Goal: Entertainment & Leisure: Consume media (video, audio)

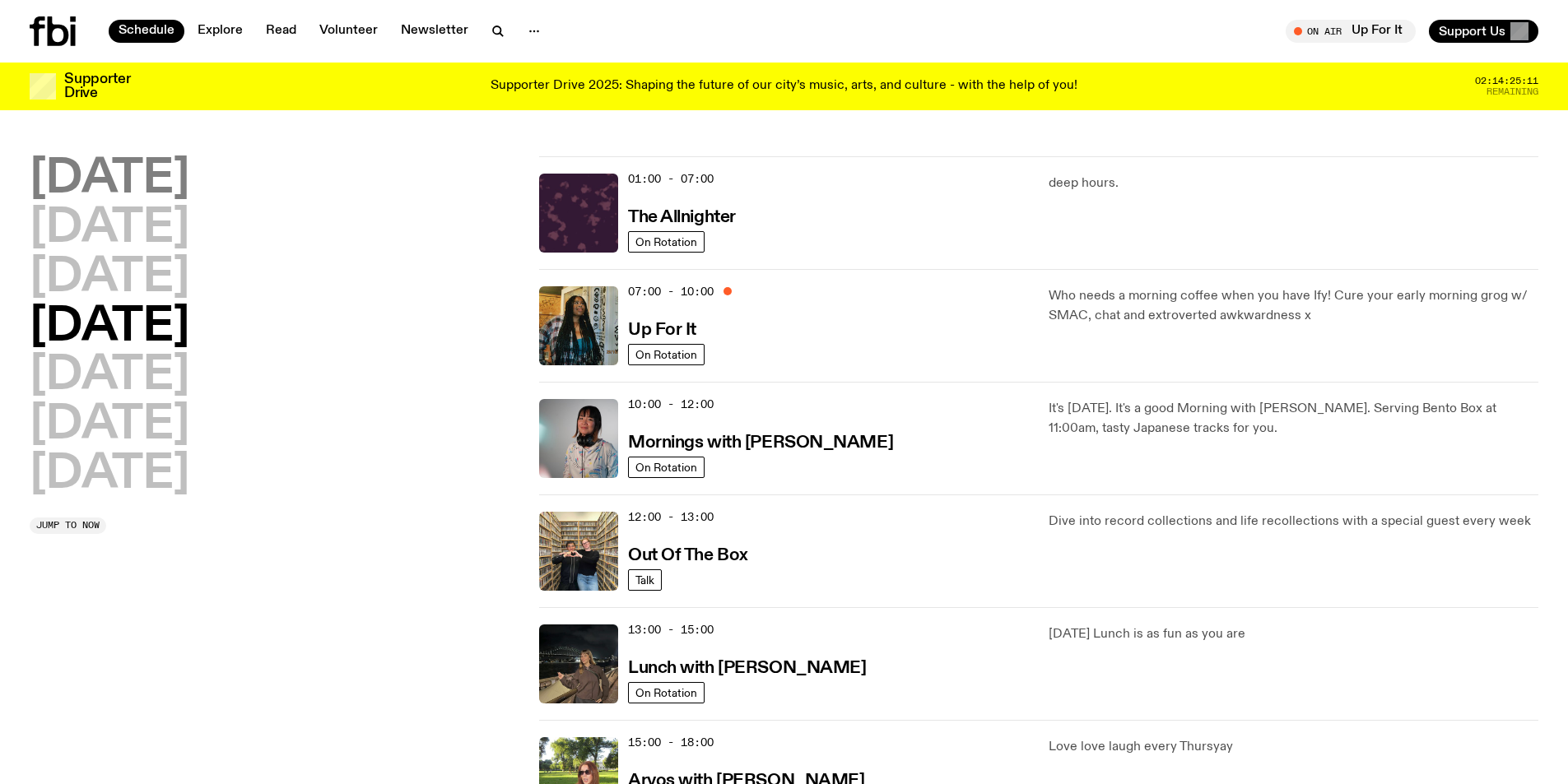
click at [115, 175] on h2 "[DATE]" at bounding box center [109, 179] width 160 height 46
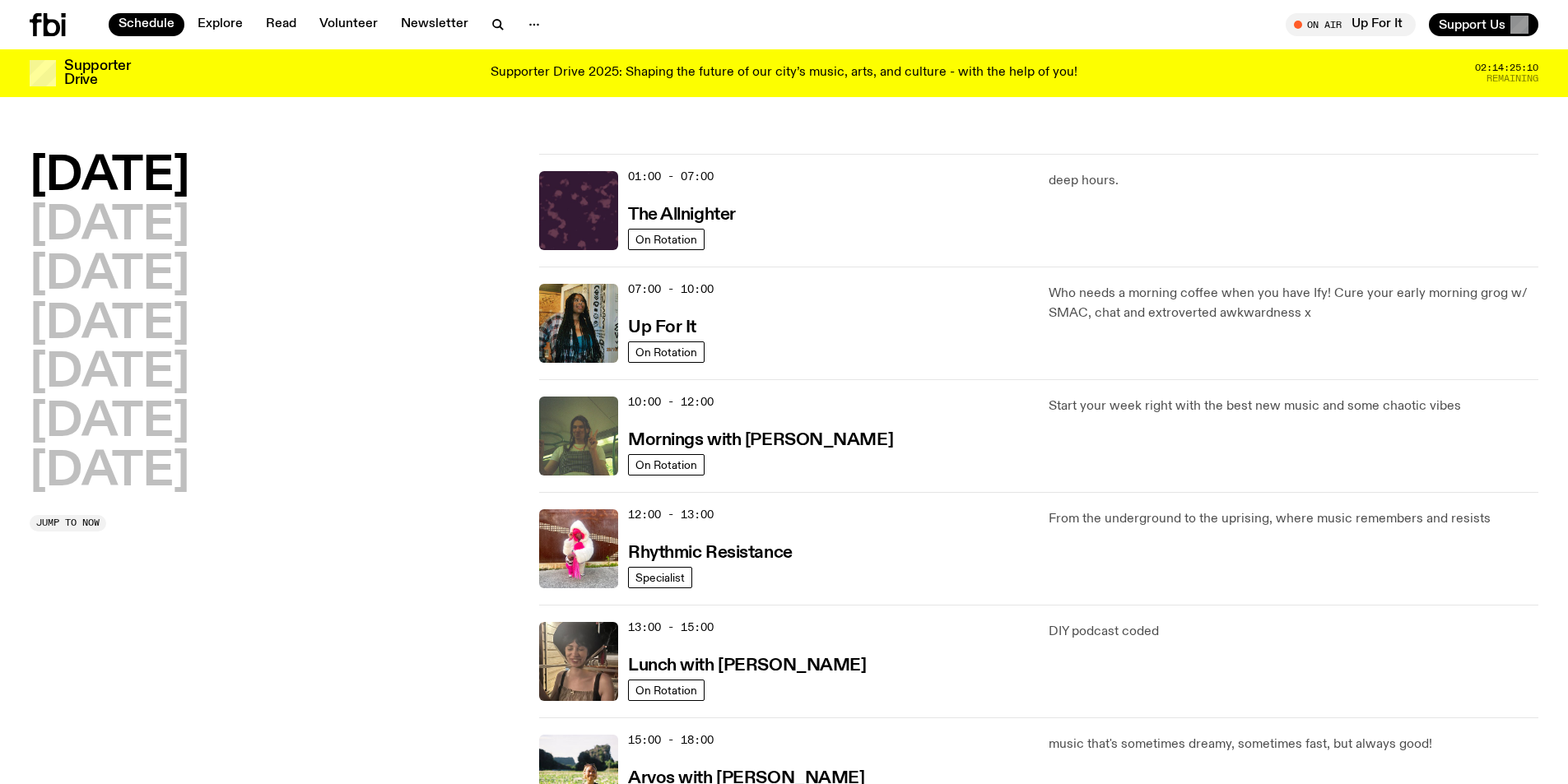
scroll to position [46, 0]
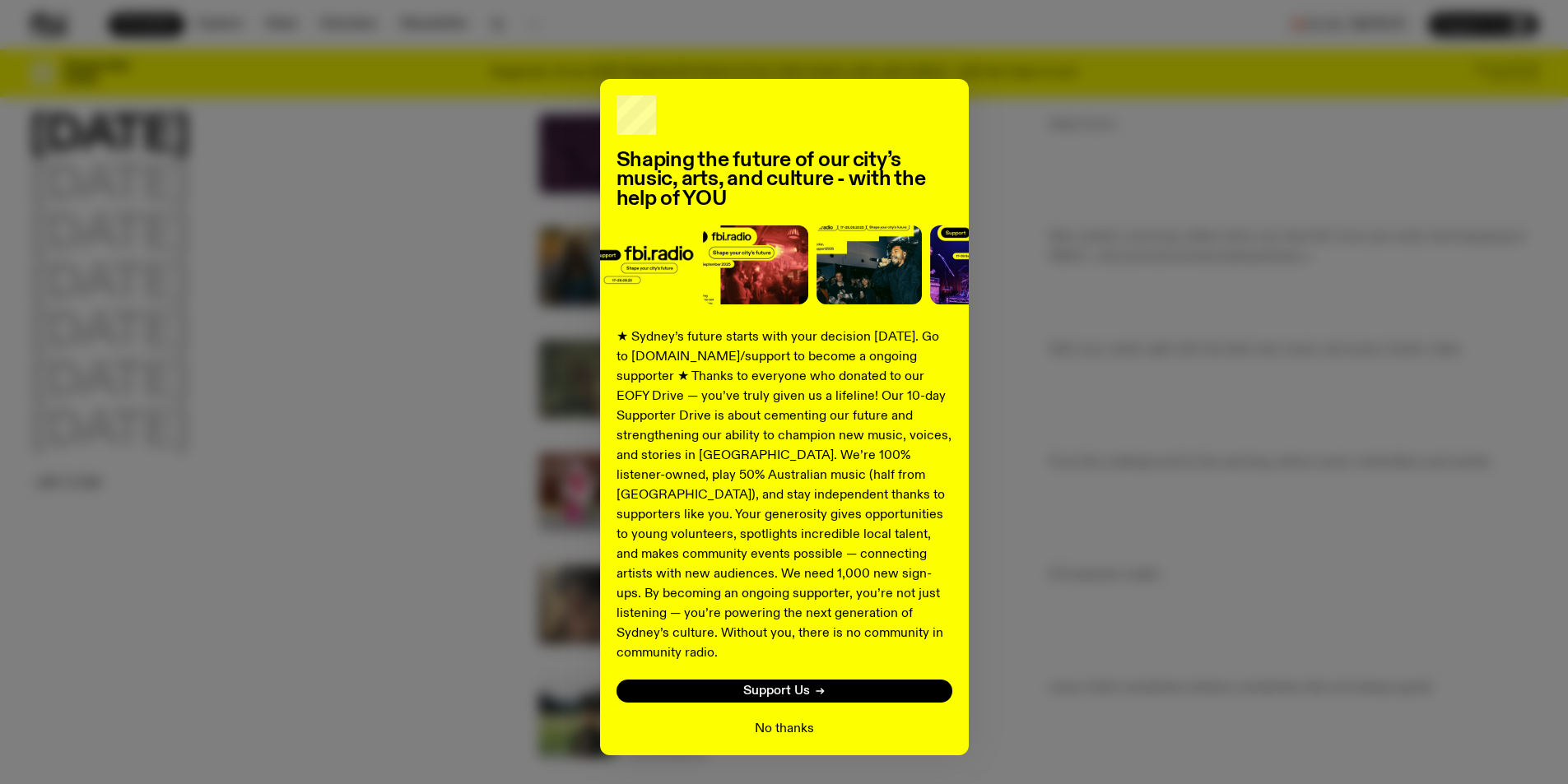
click at [760, 720] on button "No thanks" at bounding box center [784, 729] width 59 height 20
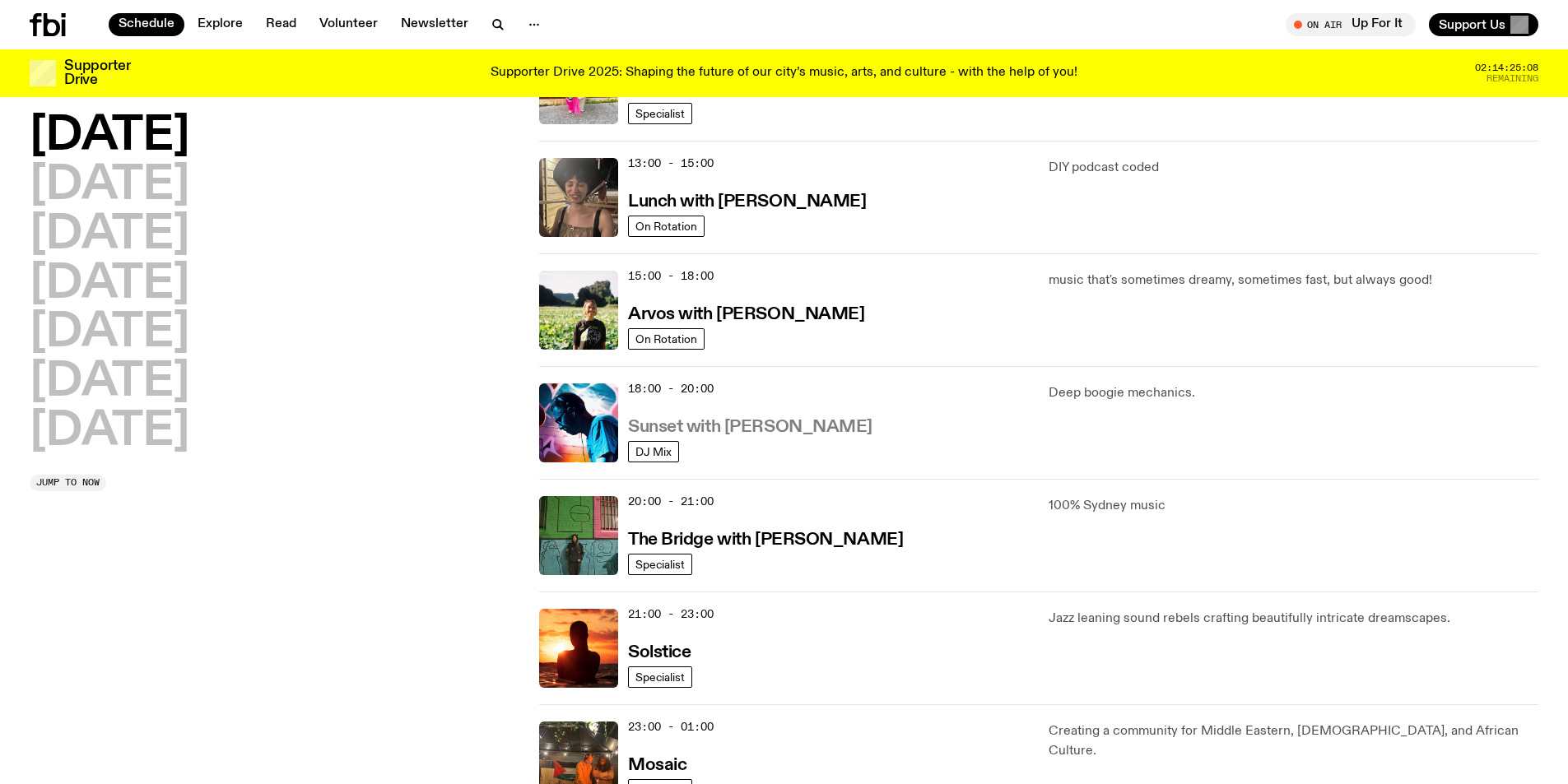
scroll to position [457, 0]
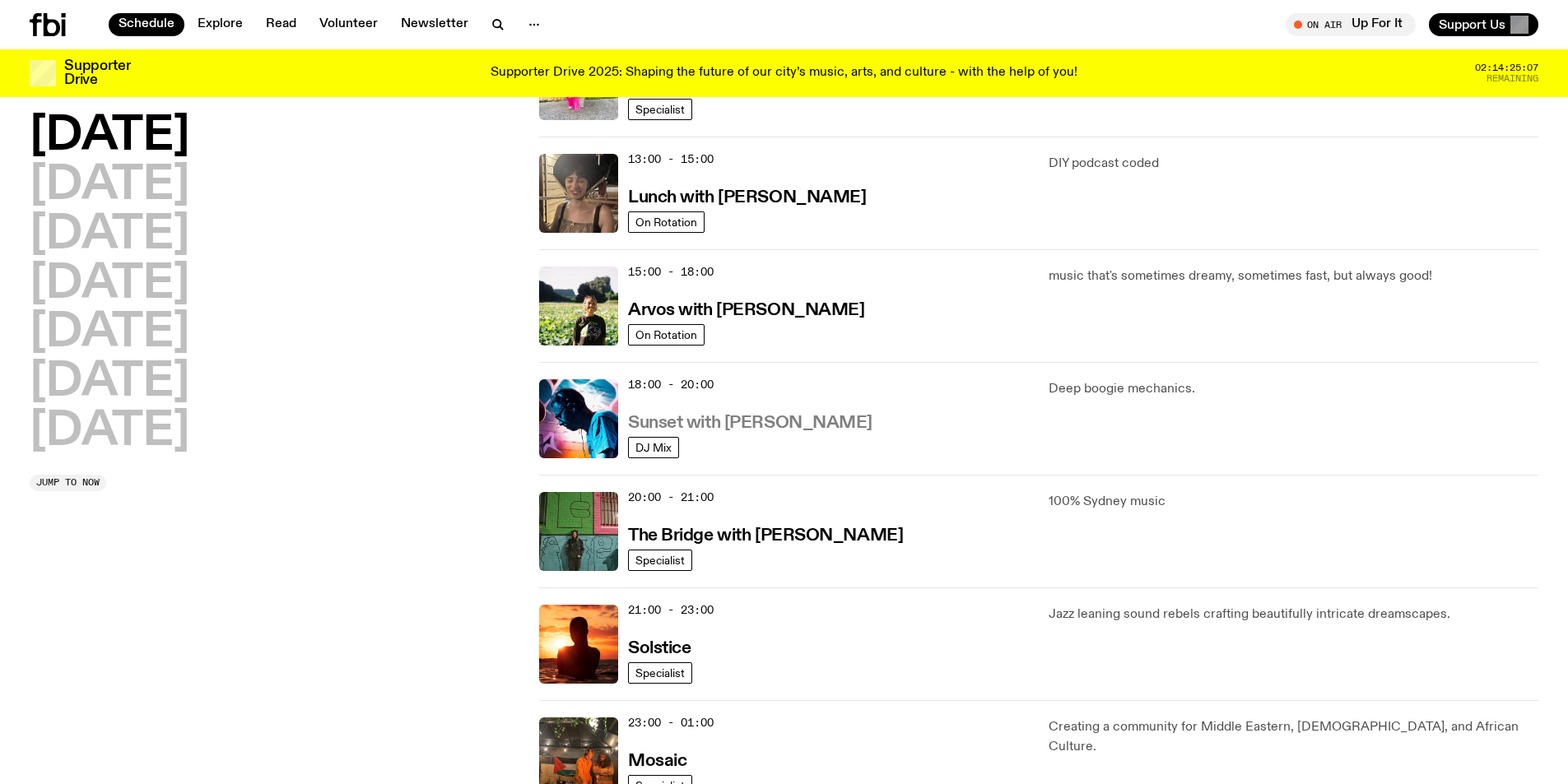
click at [703, 421] on h3 "Sunset with [PERSON_NAME]" at bounding box center [750, 423] width 245 height 18
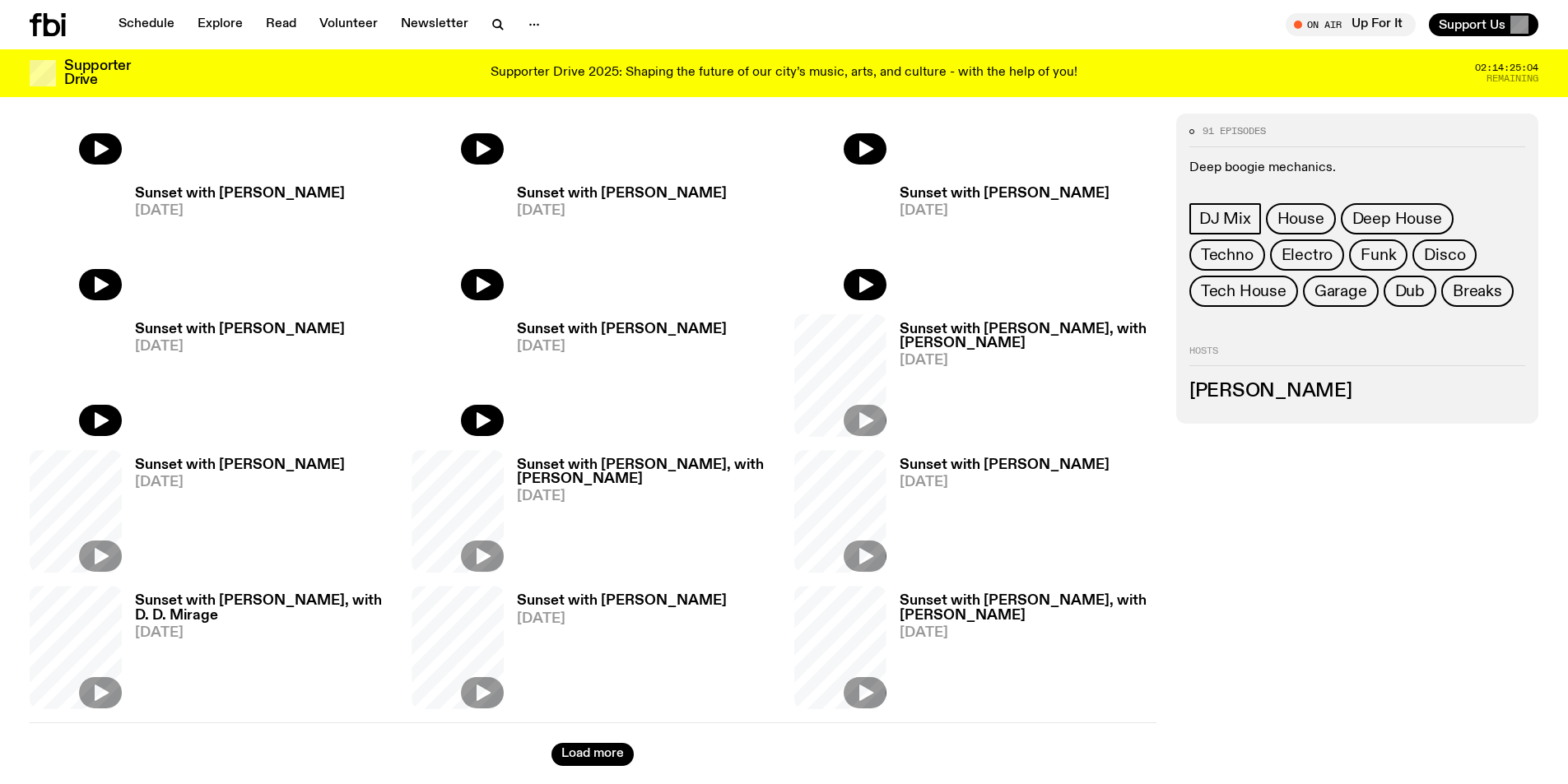
scroll to position [735, 0]
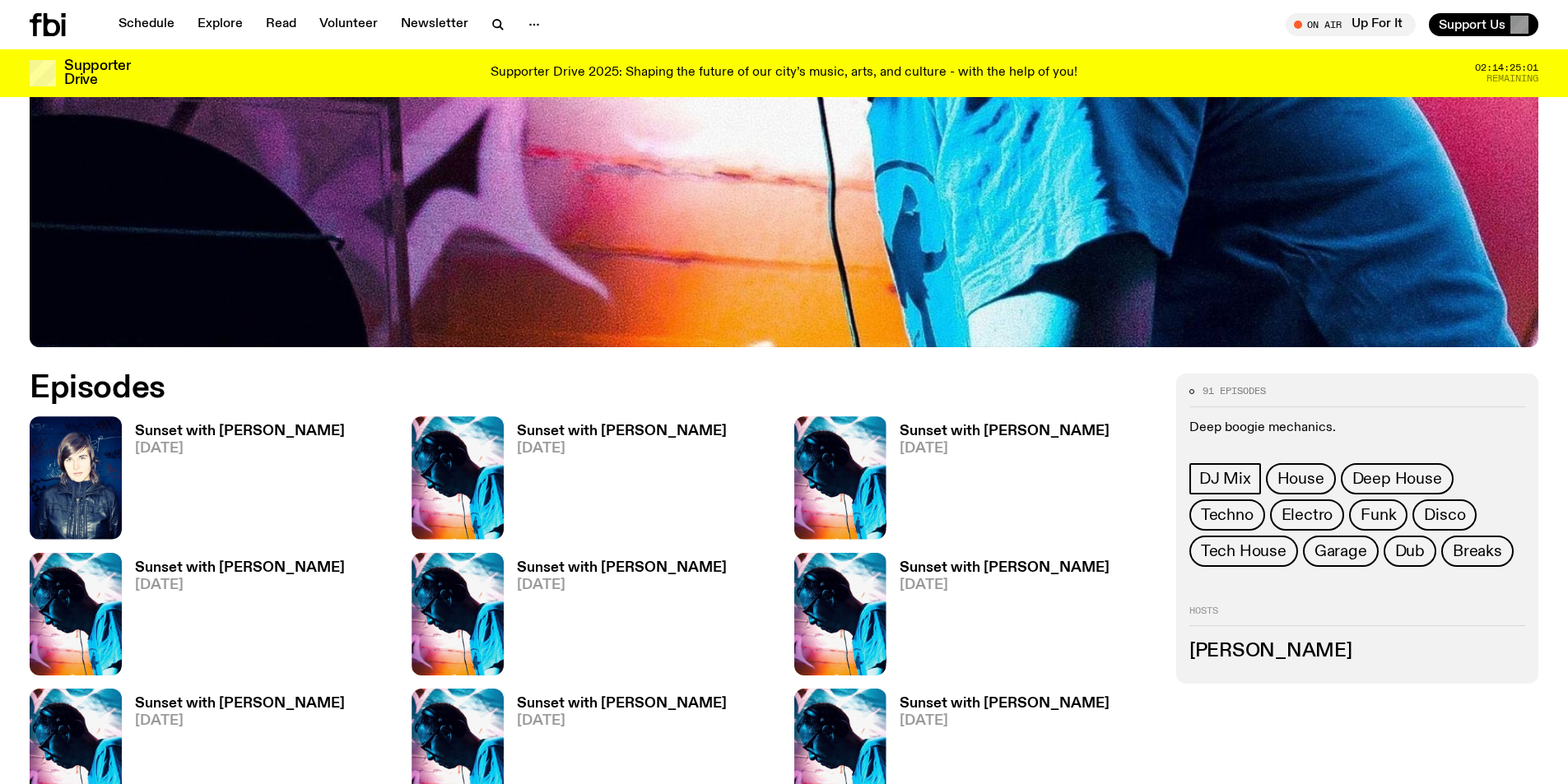
click at [546, 573] on h3 "Sunset with [PERSON_NAME]" at bounding box center [622, 567] width 210 height 14
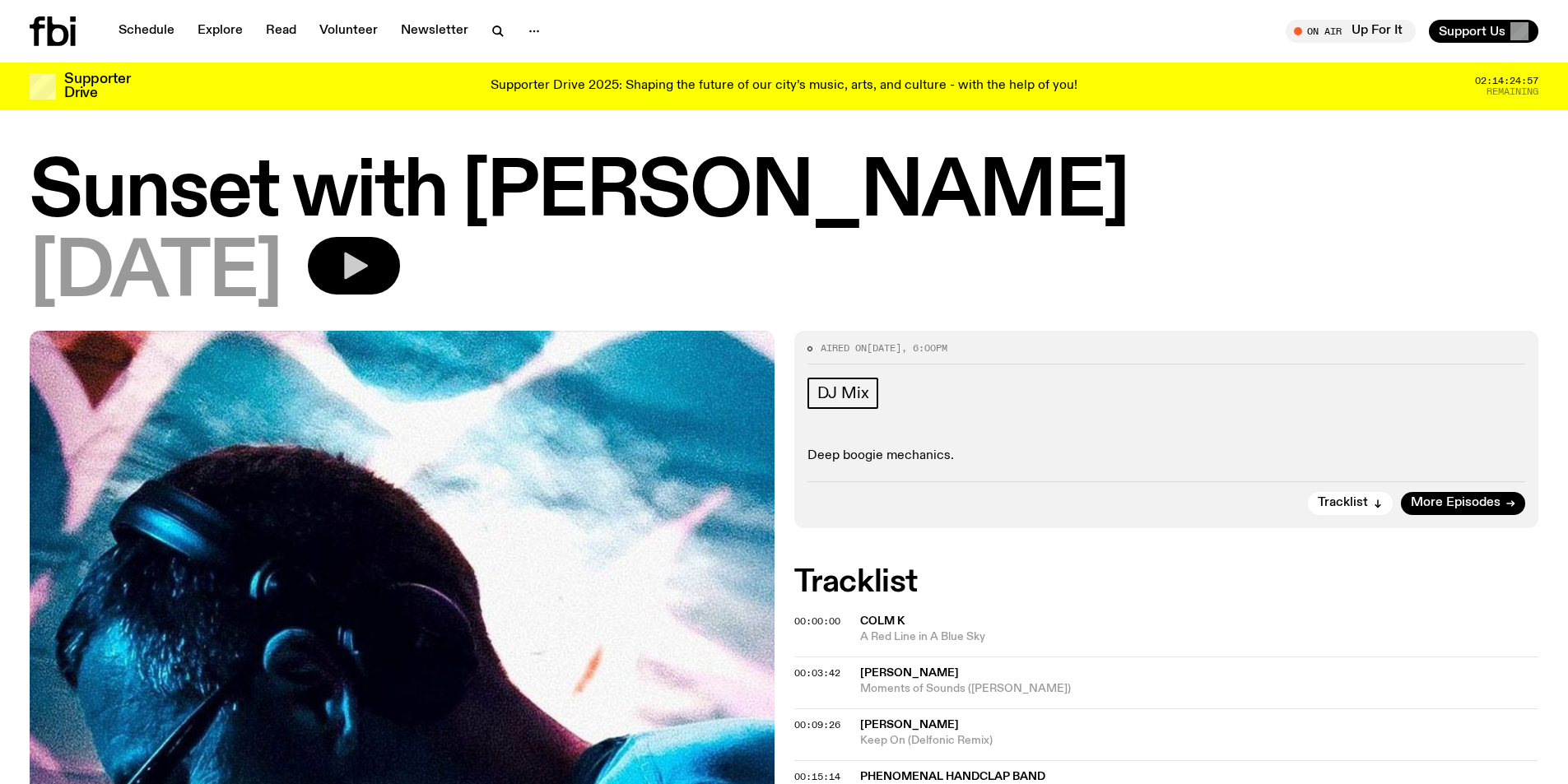
click at [378, 263] on div "[DATE]" at bounding box center [784, 273] width 1508 height 74
click at [371, 259] on icon "button" at bounding box center [353, 265] width 33 height 33
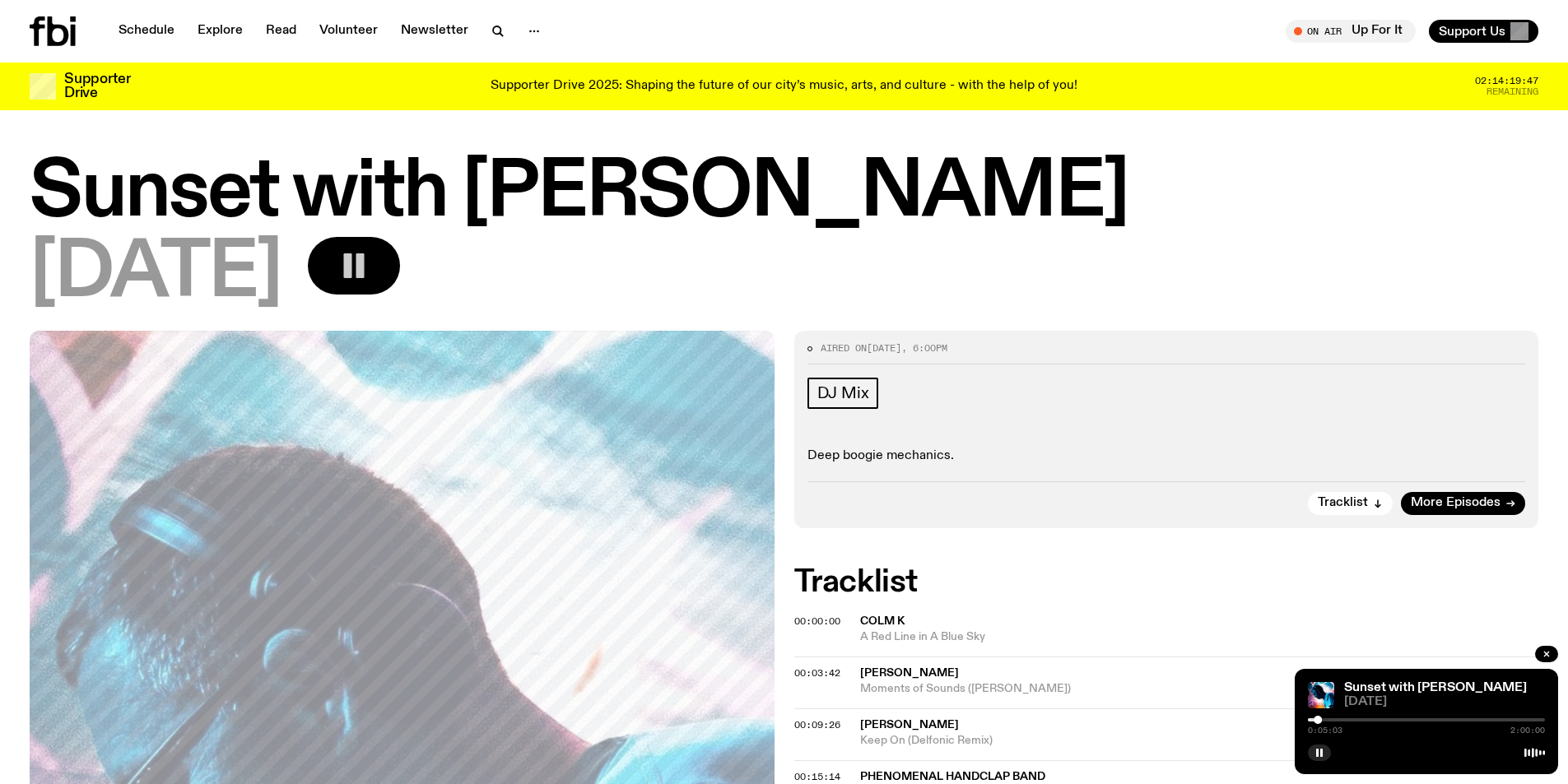
click at [1323, 720] on div at bounding box center [1426, 721] width 237 height 4
click at [1328, 720] on div at bounding box center [1426, 721] width 237 height 4
click at [1326, 719] on div at bounding box center [1326, 720] width 8 height 8
click at [1320, 752] on rect "button" at bounding box center [1321, 752] width 3 height 8
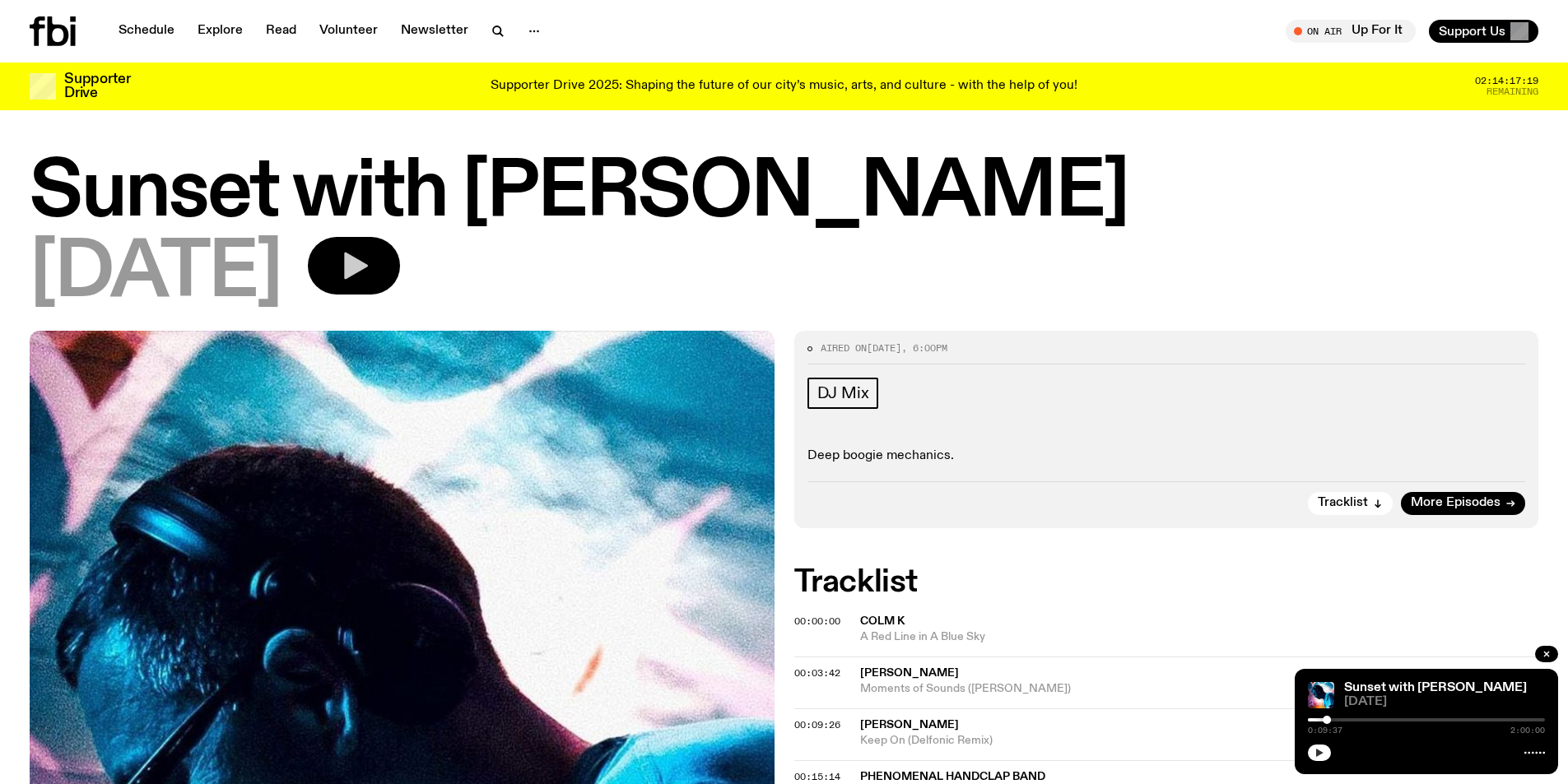
click at [1318, 751] on icon "button" at bounding box center [1320, 752] width 7 height 8
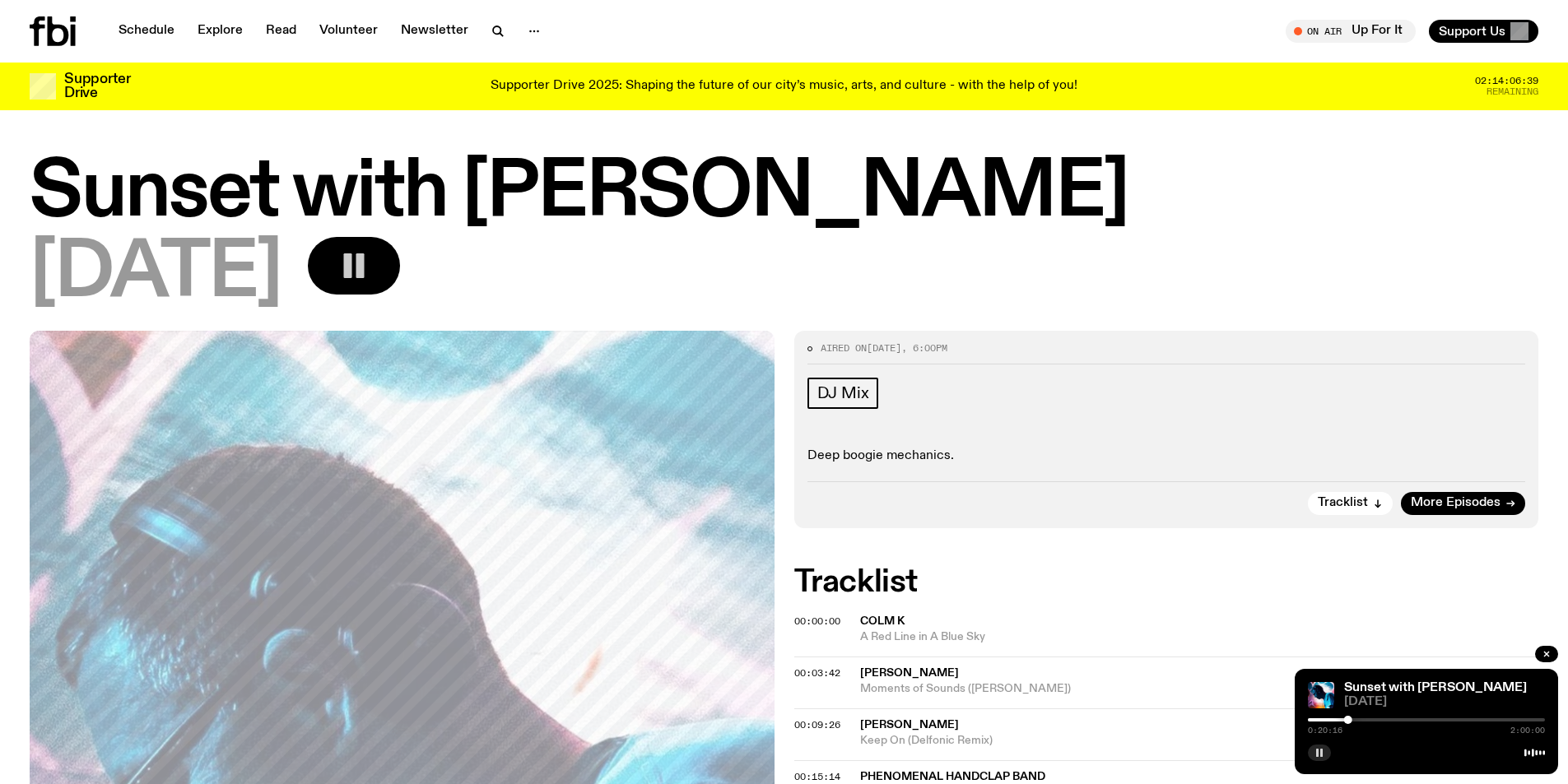
click at [1323, 753] on icon "button" at bounding box center [1319, 752] width 10 height 10
